Goal: Information Seeking & Learning: Learn about a topic

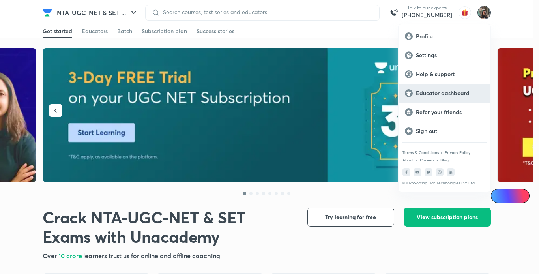
click at [422, 87] on div "Educator dashboard" at bounding box center [445, 93] width 92 height 19
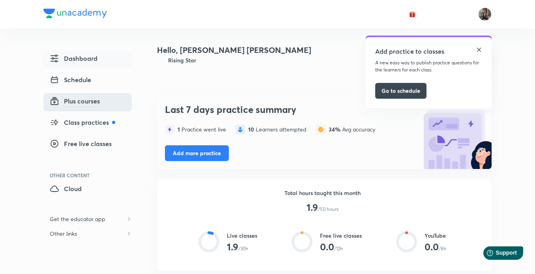
click at [85, 96] on link "Plus courses" at bounding box center [87, 102] width 88 height 18
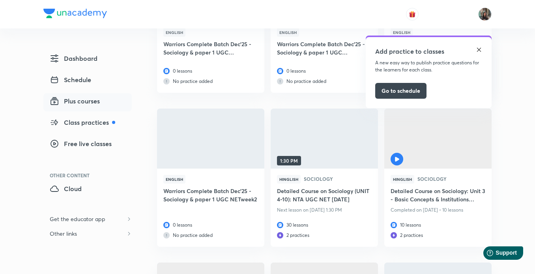
scroll to position [1659, 0]
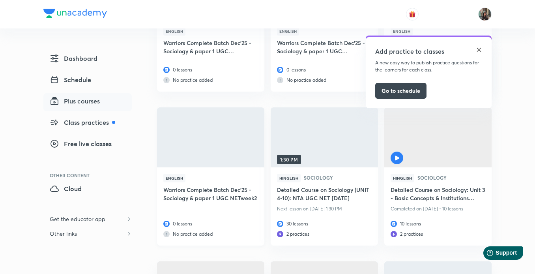
click at [207, 194] on h6 "Warriors Complete Batch Dec'25 - Sociology & paper 1 UGC NETweek2" at bounding box center [210, 195] width 95 height 18
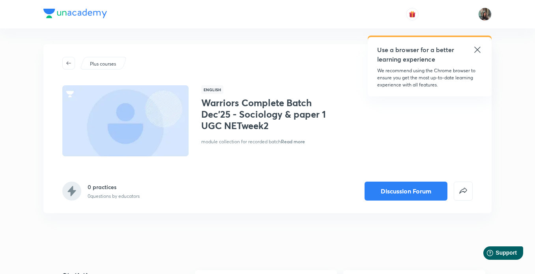
click at [476, 49] on icon at bounding box center [477, 49] width 9 height 9
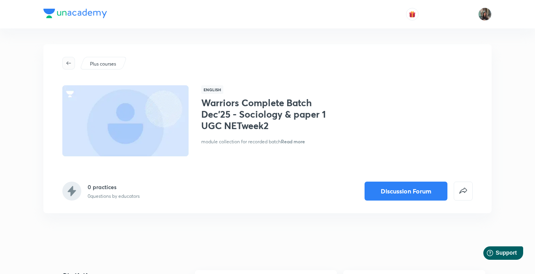
click at [68, 66] on icon "button" at bounding box center [69, 63] width 6 height 6
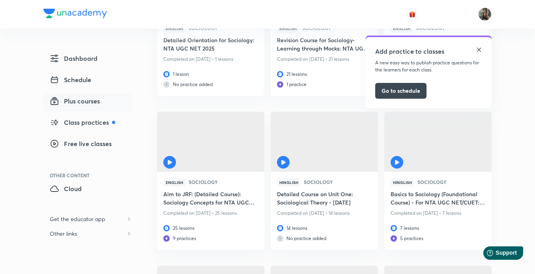
scroll to position [2269, 0]
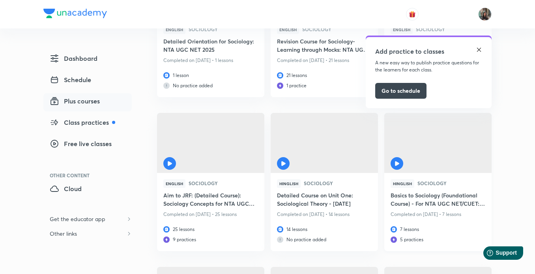
click at [426, 203] on h6 "Basics to Sociology (Foundational Course) - For NTA UGC NET/CUET: [DATE]" at bounding box center [438, 200] width 95 height 18
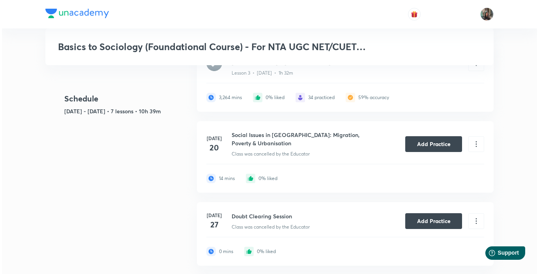
scroll to position [521, 0]
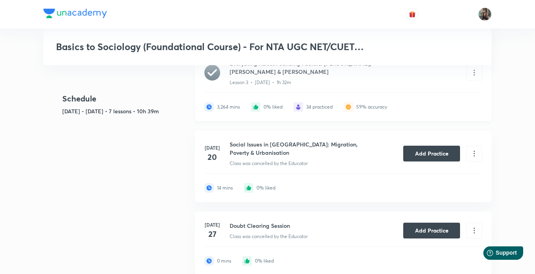
click at [320, 108] on div "Everything About Founding Fathers: [PERSON_NAME], [PERSON_NAME] & [PERSON_NAME]…" at bounding box center [343, 85] width 297 height 71
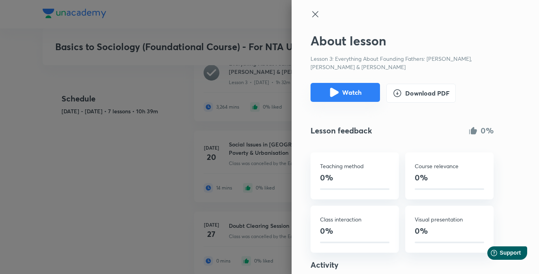
click at [327, 98] on button "Watch" at bounding box center [345, 92] width 69 height 19
